Goal: Information Seeking & Learning: Check status

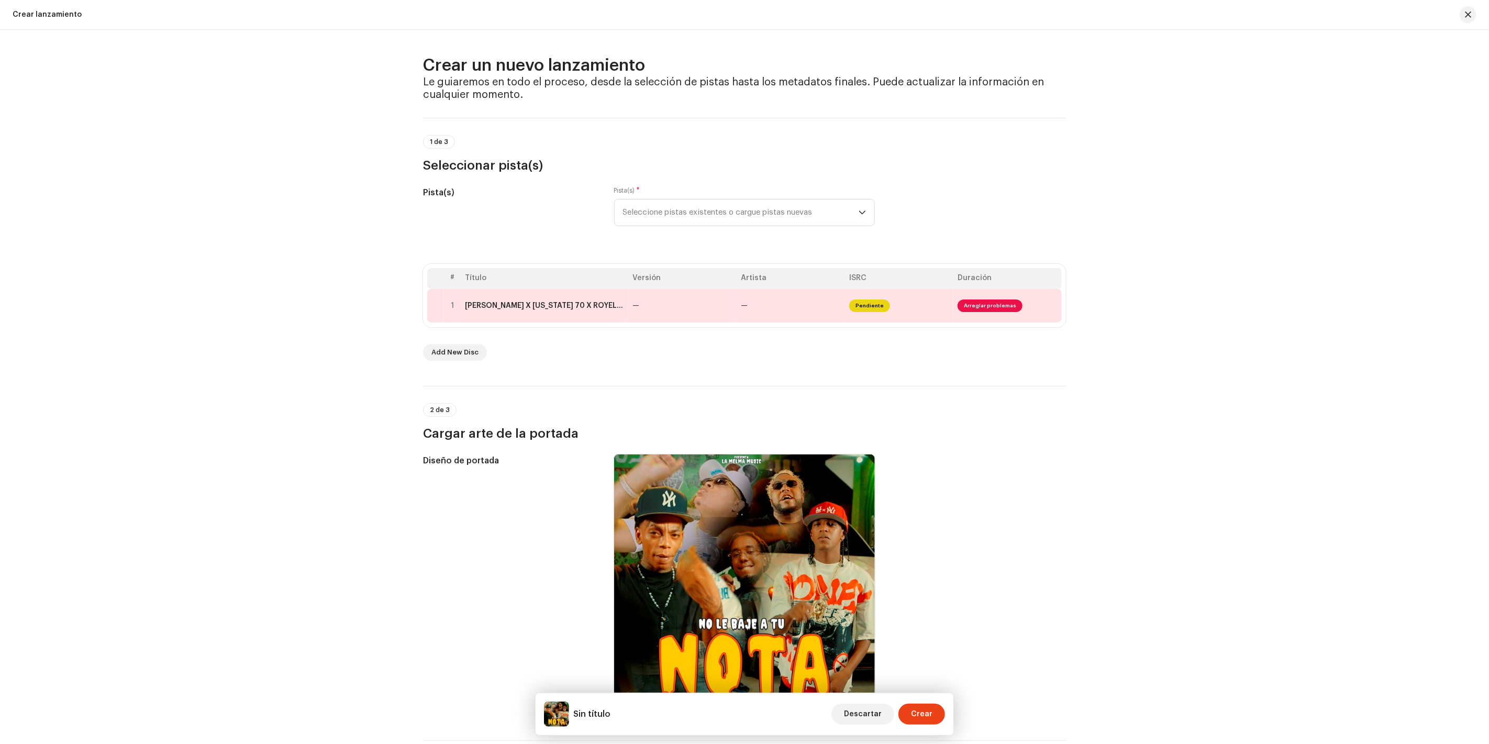
scroll to position [352, 0]
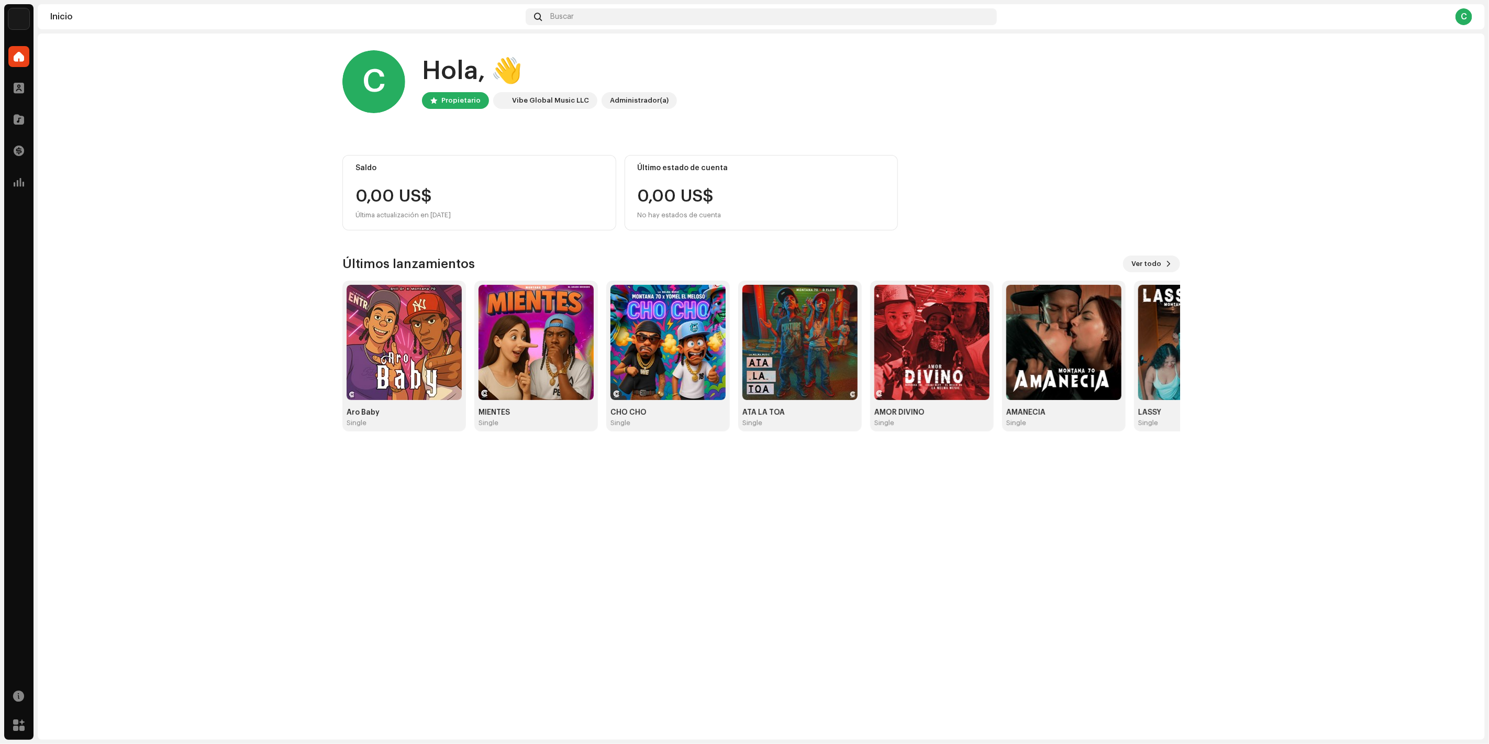
click at [662, 206] on div "0,00 US$ No hay estados de cuenta" at bounding box center [680, 205] width 84 height 34
drag, startPoint x: 661, startPoint y: 197, endPoint x: 559, endPoint y: 195, distance: 102.2
click at [615, 197] on div "Saldo 0,00 US$ Última actualización en [DATE] Último estado de cuenta 0,00 US$ …" at bounding box center [762, 192] width 838 height 75
click at [21, 88] on span at bounding box center [19, 88] width 10 height 8
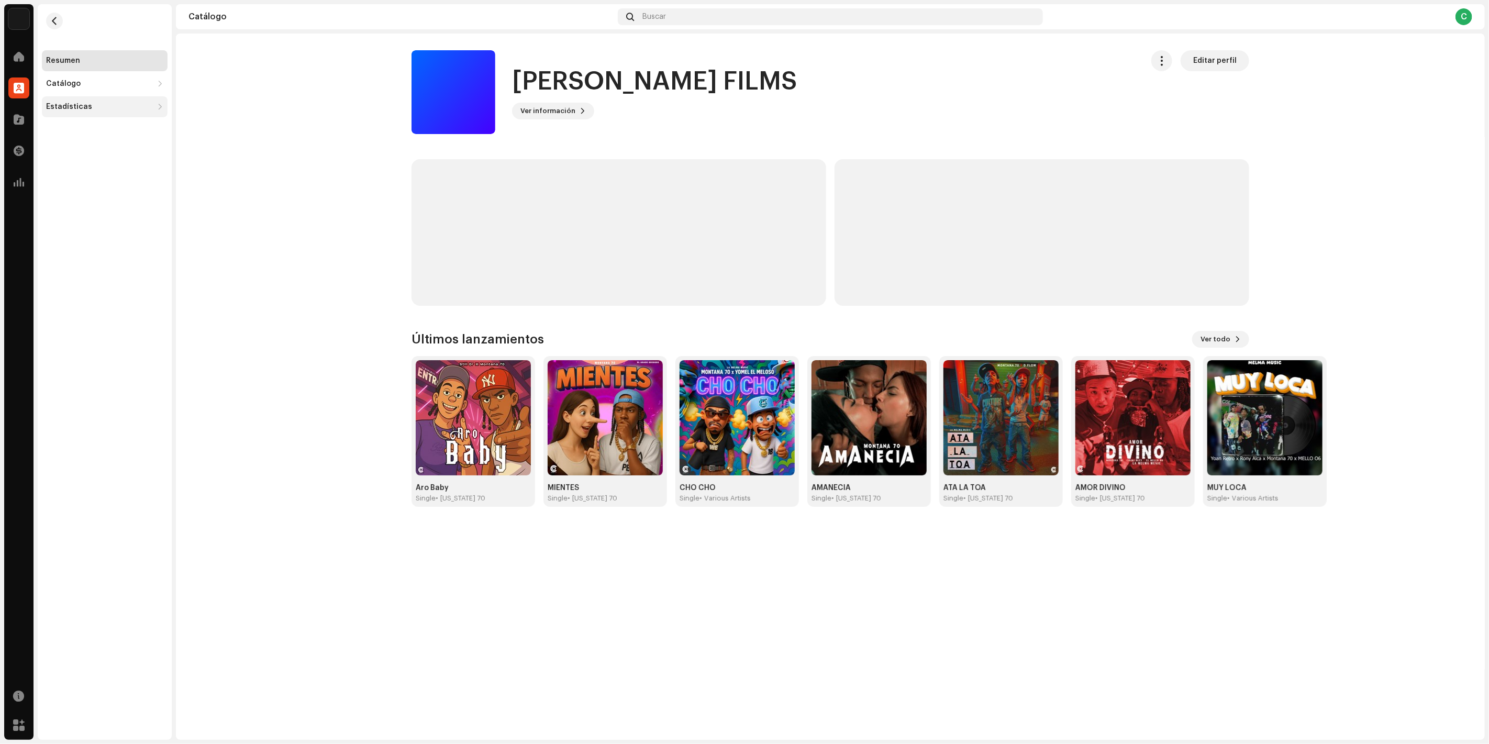
click at [111, 106] on div "Estadísticas" at bounding box center [99, 107] width 107 height 8
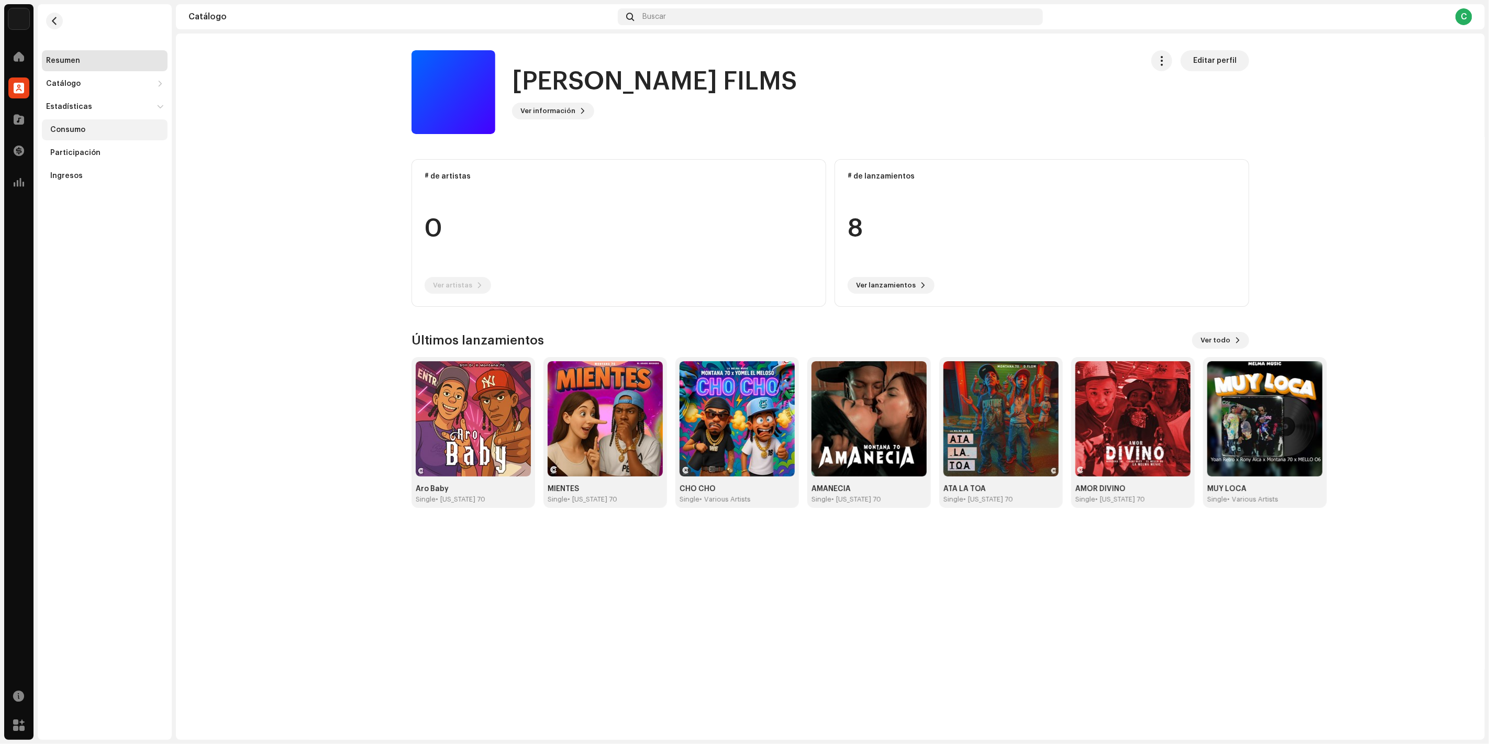
click at [81, 133] on div "Consumo" at bounding box center [67, 130] width 35 height 8
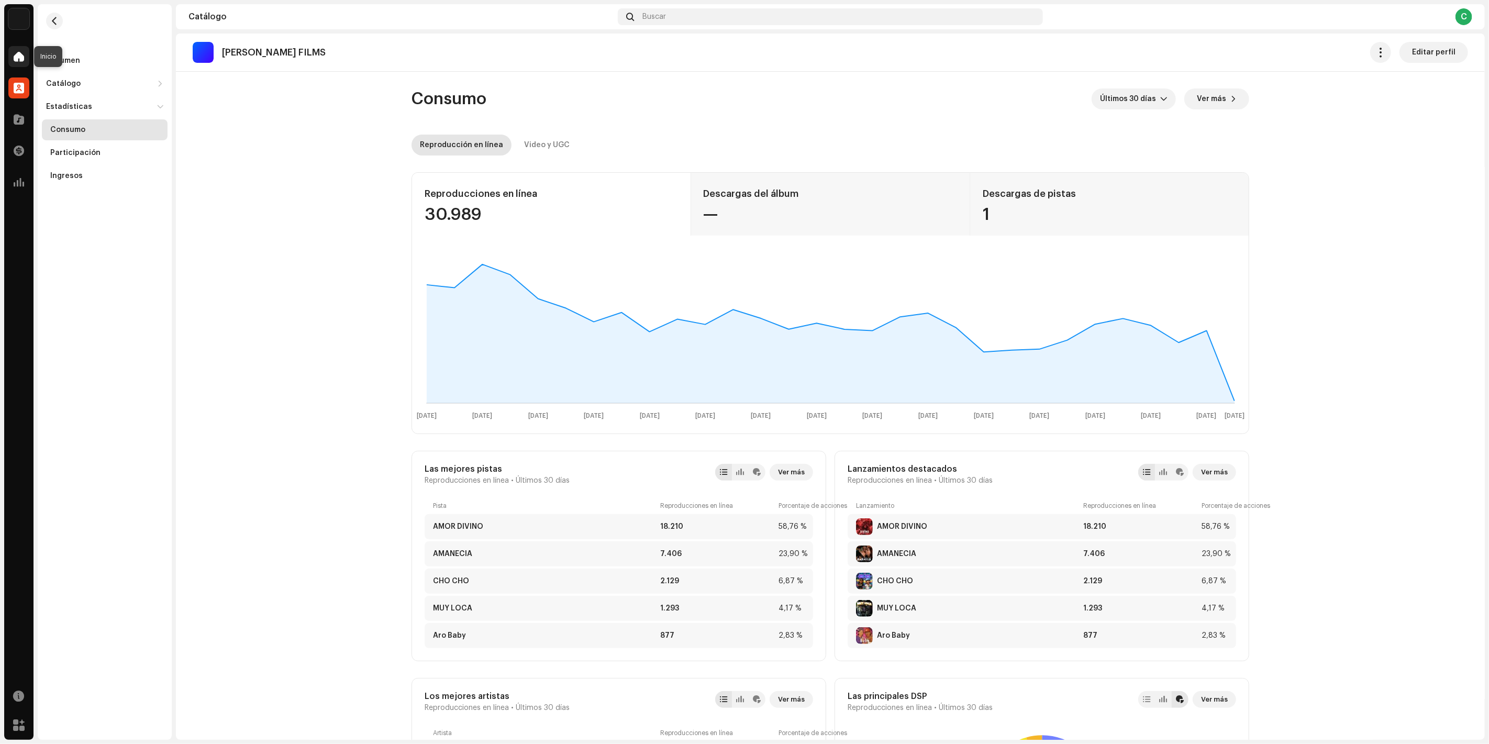
click at [12, 52] on div at bounding box center [18, 56] width 21 height 21
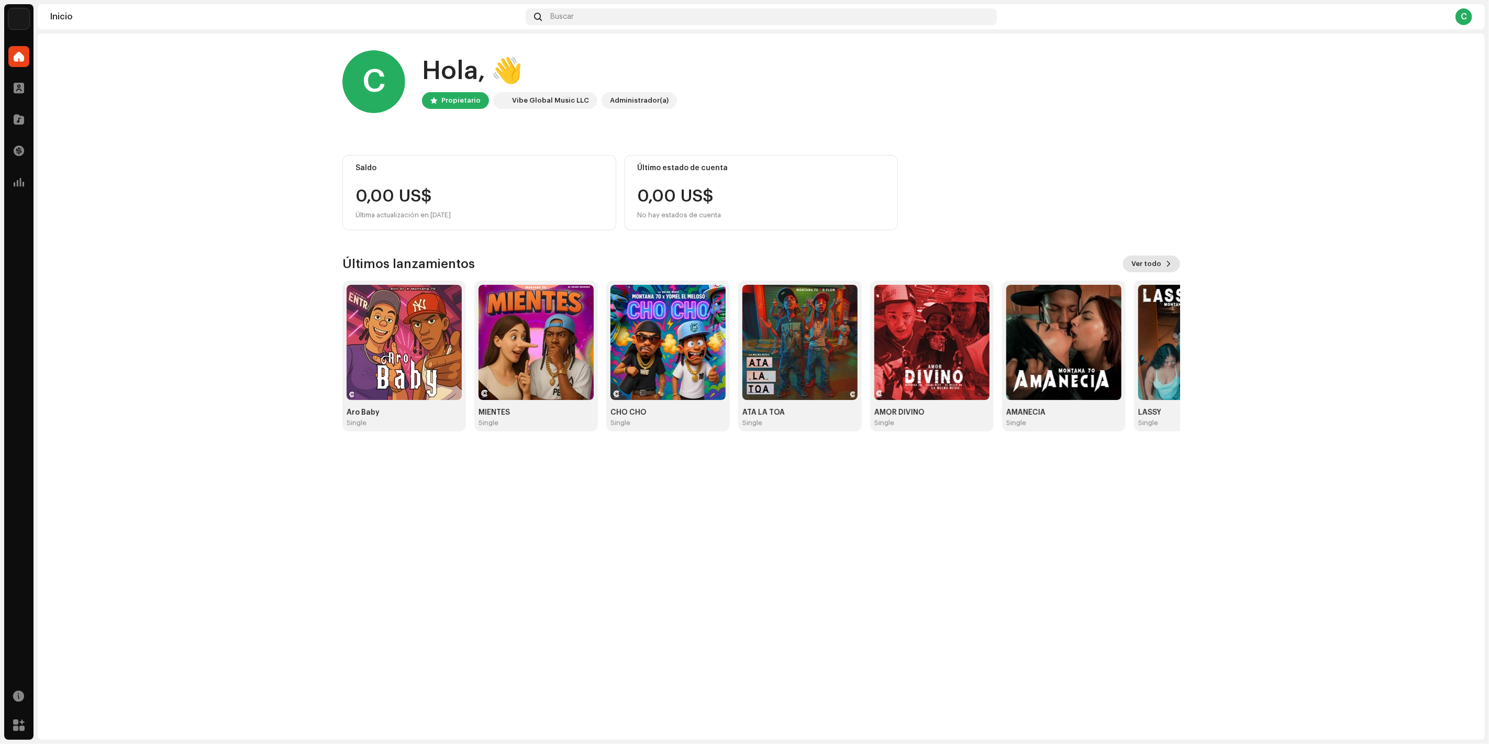
click at [1133, 261] on button "Ver todo" at bounding box center [1151, 264] width 57 height 17
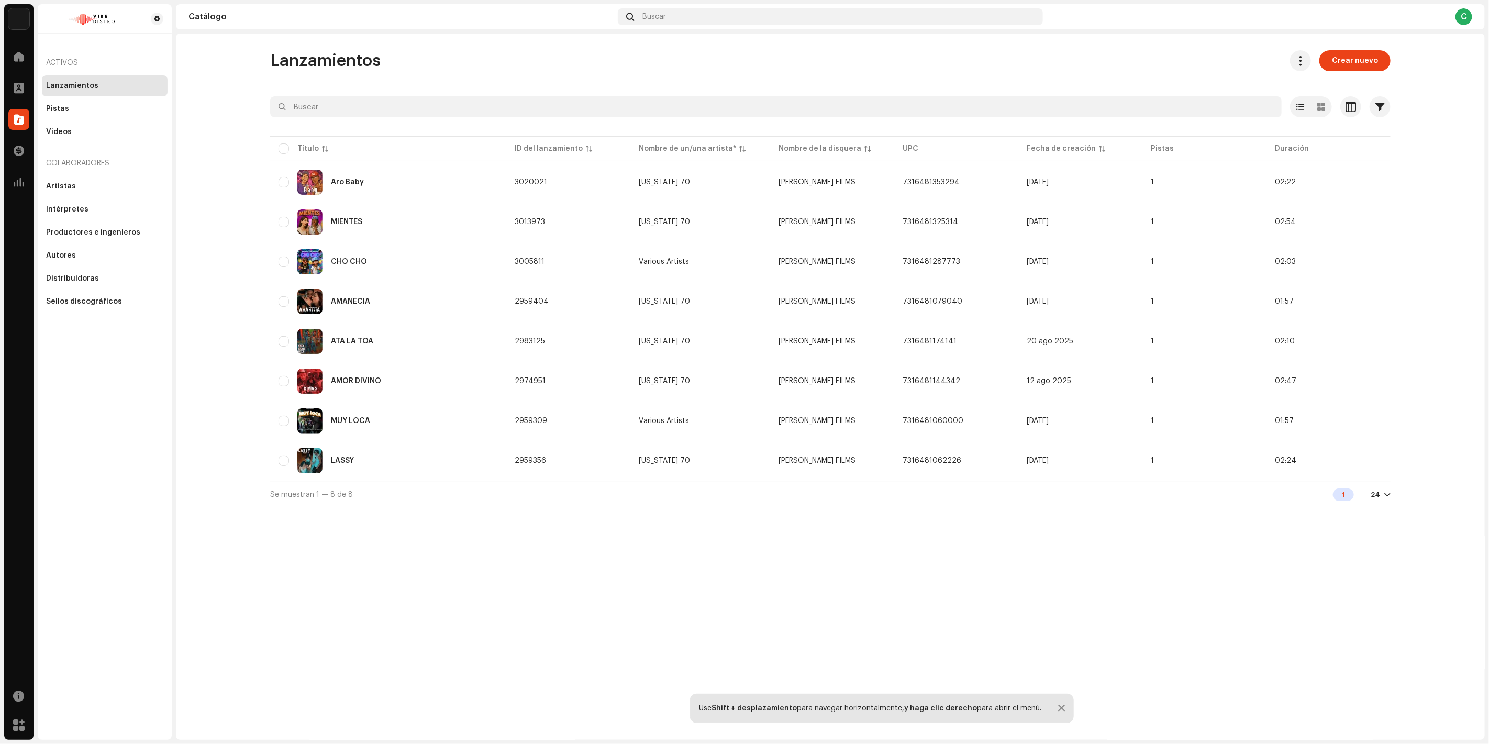
click at [1390, 491] on div at bounding box center [1388, 495] width 6 height 8
drag, startPoint x: 1221, startPoint y: 596, endPoint x: 1206, endPoint y: 610, distance: 20.0
click at [1213, 606] on div "Lanzamientos Crear nuevo Seleccionado 0 Opciones Filtros Estado de distribución…" at bounding box center [830, 387] width 1309 height 707
click at [54, 102] on div "Pistas" at bounding box center [105, 108] width 126 height 21
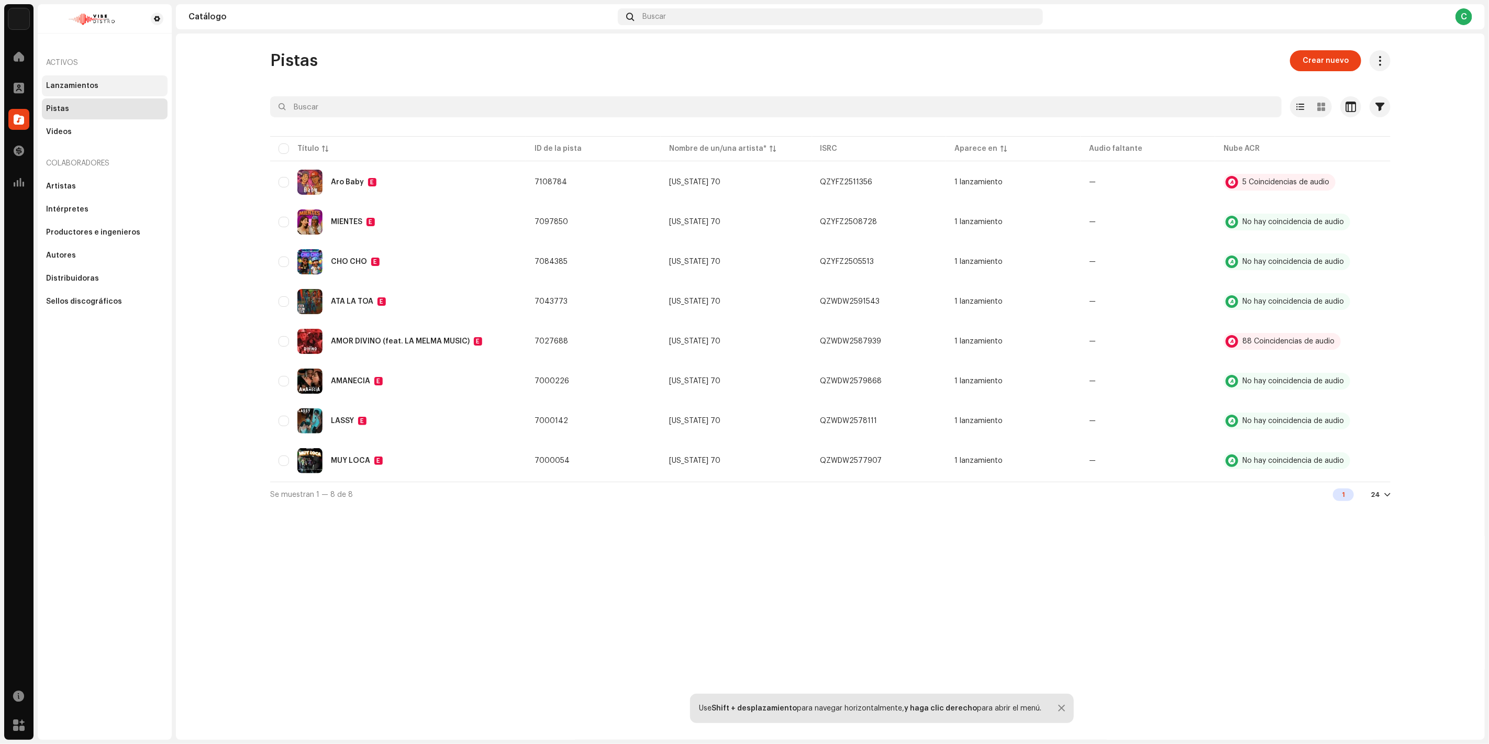
click at [71, 81] on div "Lanzamientos" at bounding box center [105, 85] width 126 height 21
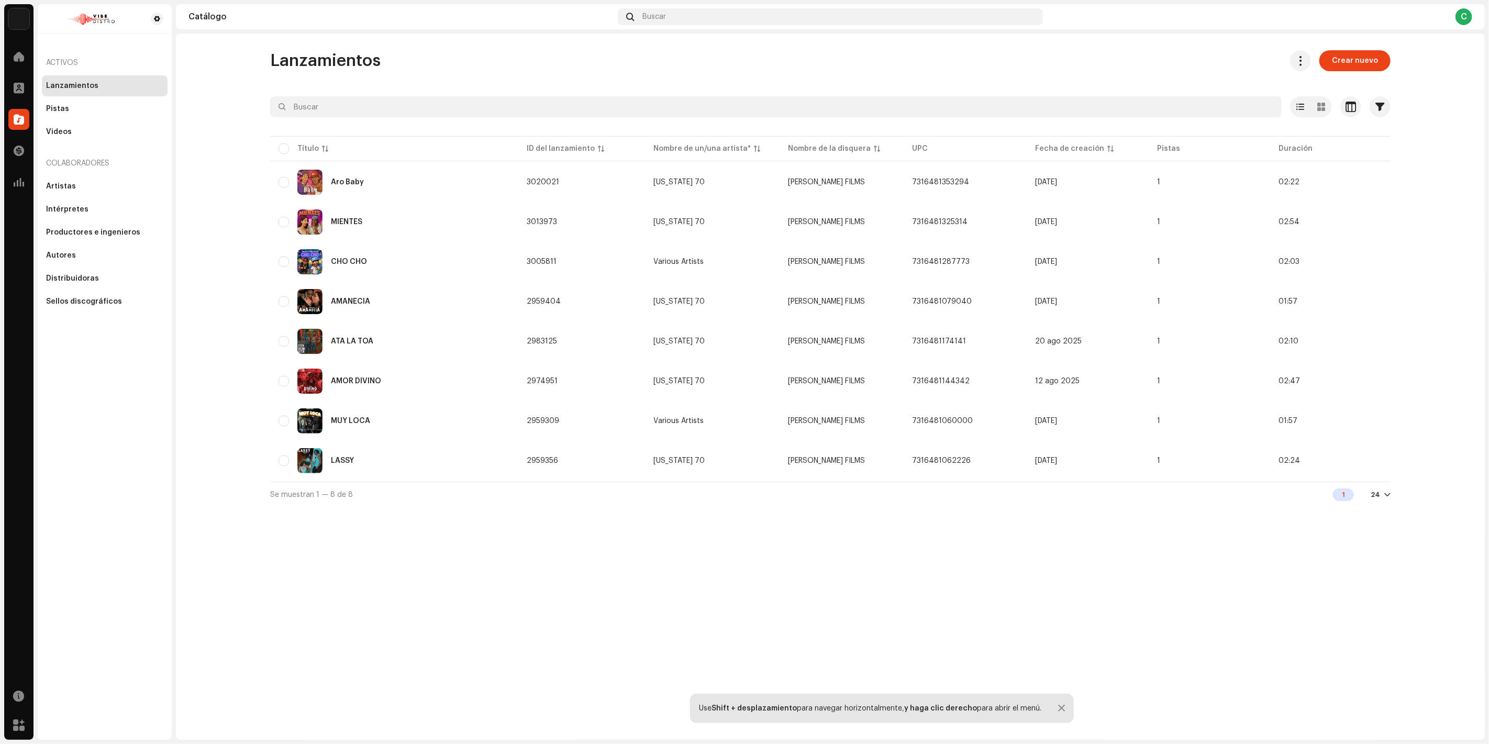
drag, startPoint x: 57, startPoint y: 69, endPoint x: 60, endPoint y: 63, distance: 6.8
click at [58, 67] on div "Activos" at bounding box center [105, 62] width 126 height 25
click at [27, 52] on div at bounding box center [18, 56] width 21 height 21
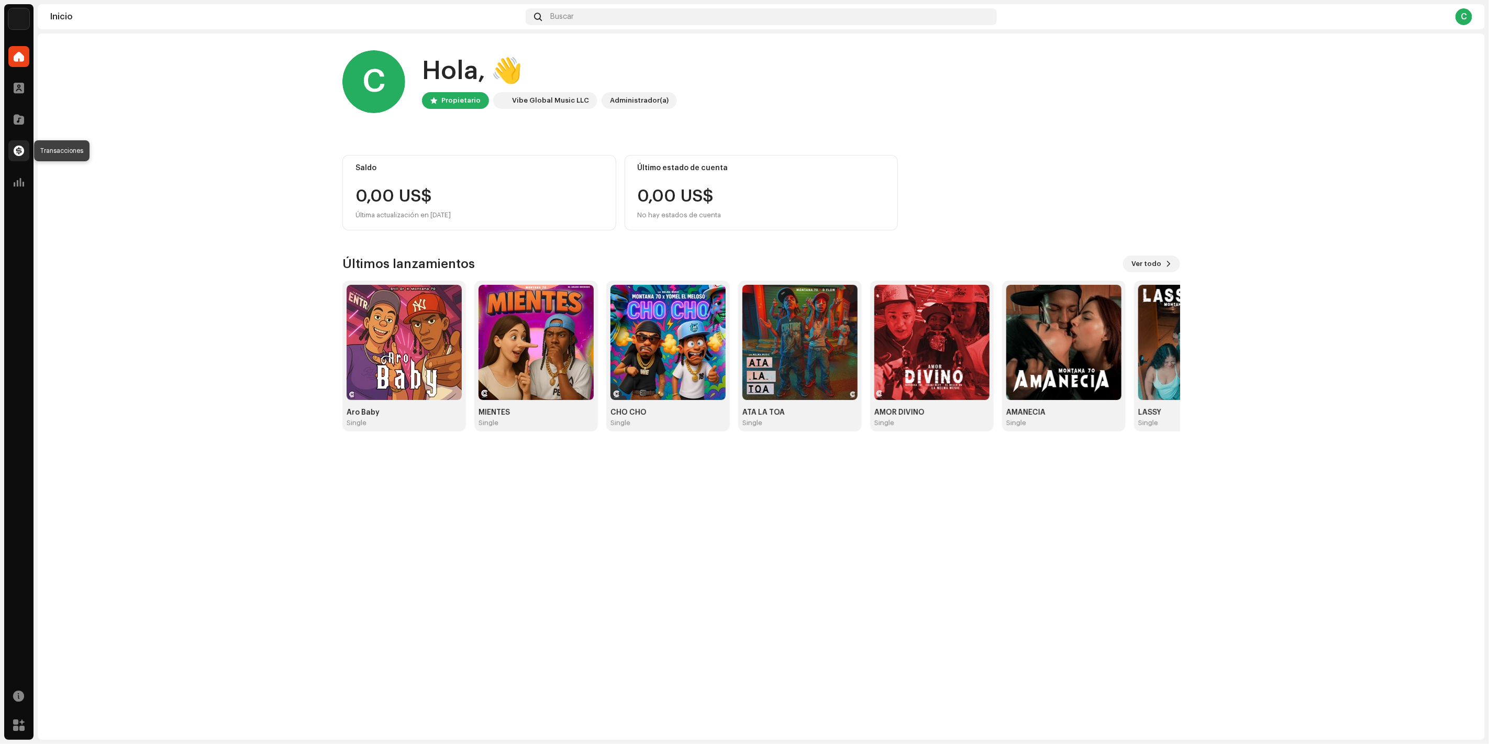
click at [20, 145] on div at bounding box center [18, 150] width 21 height 21
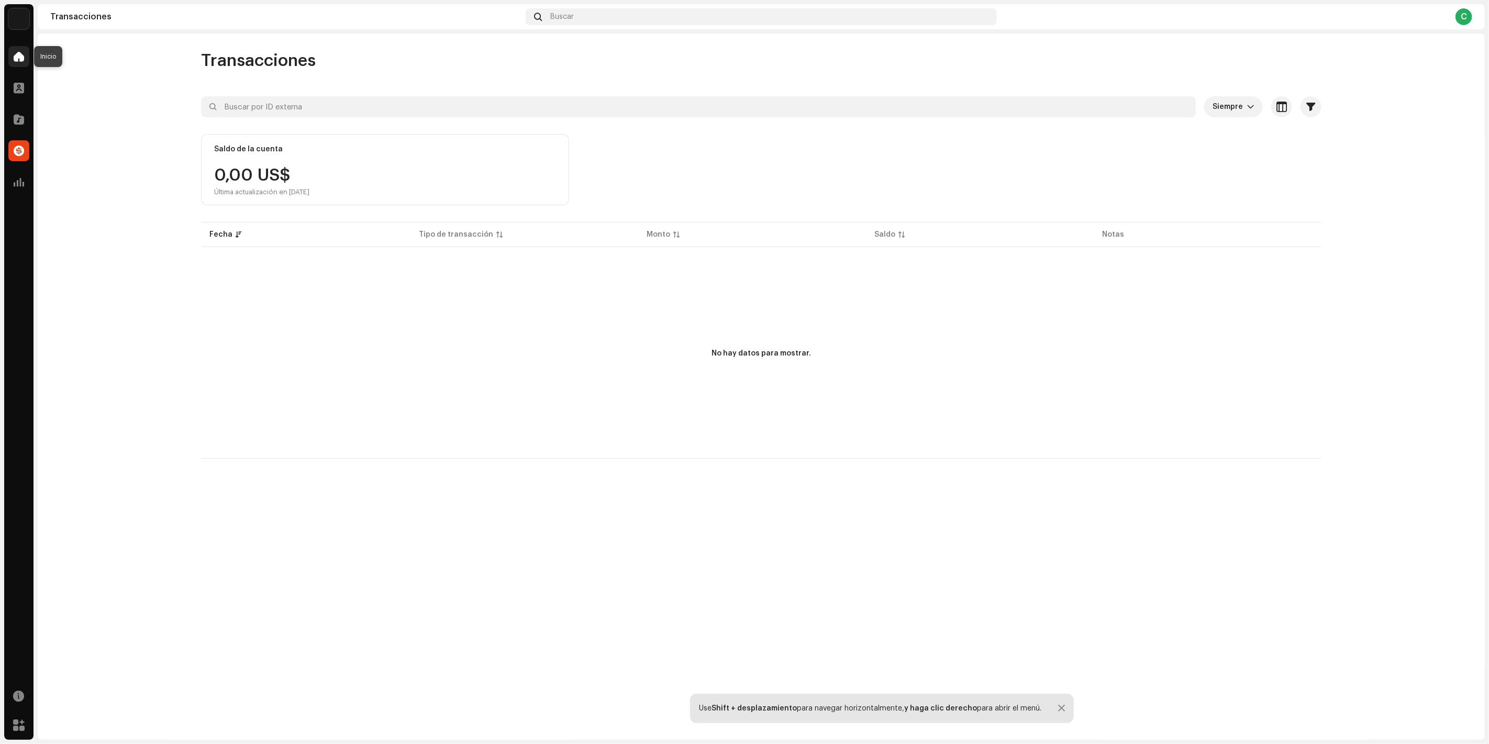
click at [10, 54] on div at bounding box center [18, 56] width 21 height 21
